Goal: Connect with others

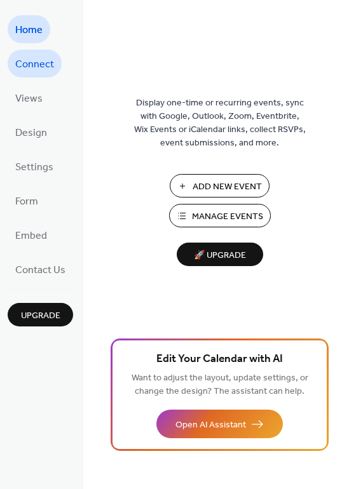
click at [41, 63] on span "Connect" at bounding box center [34, 65] width 39 height 20
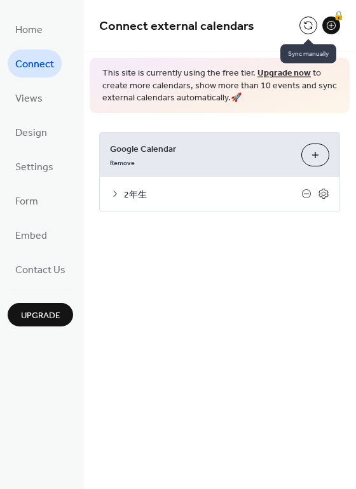
click at [308, 25] on button at bounding box center [308, 26] width 18 height 18
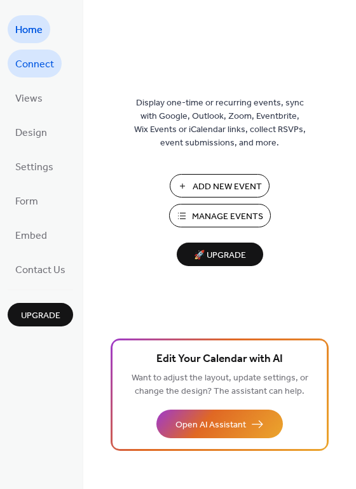
click at [37, 63] on span "Connect" at bounding box center [34, 65] width 39 height 20
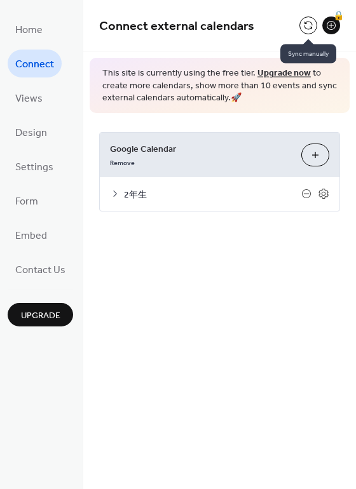
click at [307, 22] on button at bounding box center [308, 26] width 18 height 18
click at [314, 28] on button at bounding box center [308, 26] width 18 height 18
